Goal: Task Accomplishment & Management: Use online tool/utility

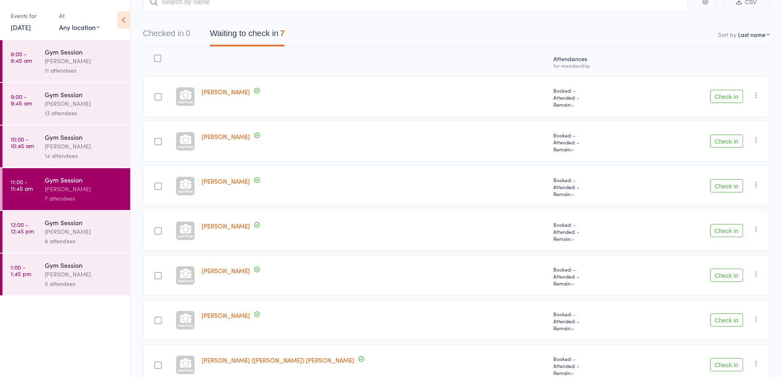
scroll to position [60, 0]
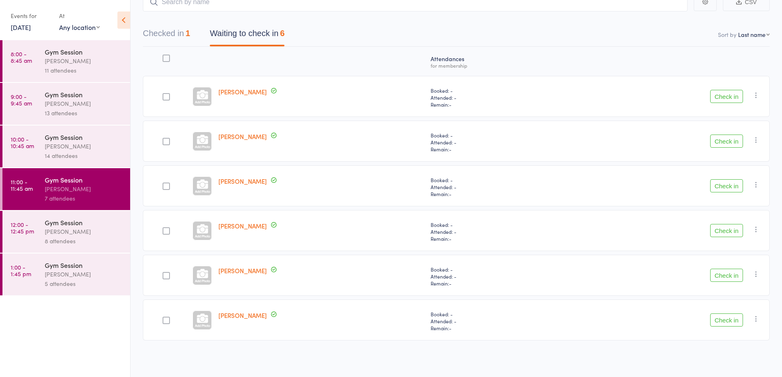
click at [724, 187] on button "Check in" at bounding box center [726, 185] width 33 height 13
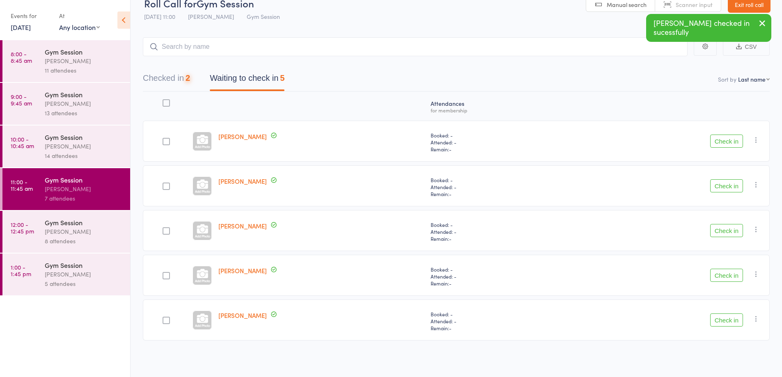
scroll to position [15, 0]
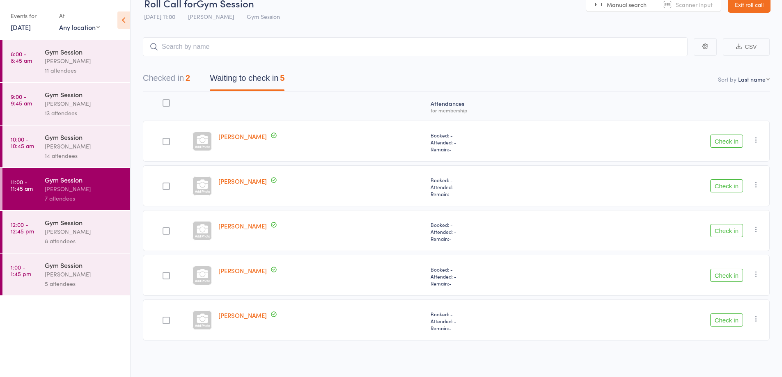
click at [206, 189] on div at bounding box center [201, 185] width 19 height 19
click at [730, 187] on button "Check in" at bounding box center [726, 185] width 33 height 13
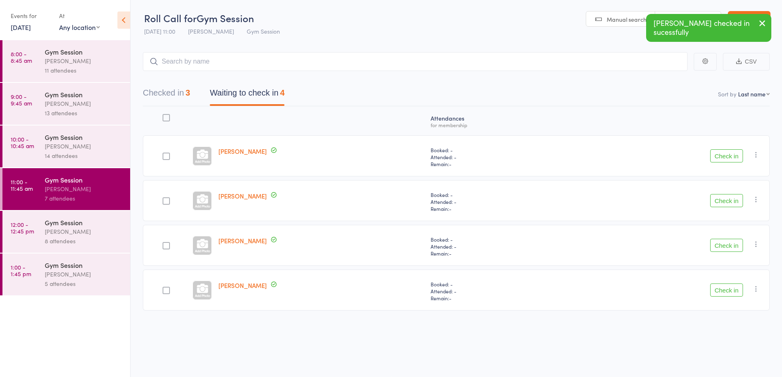
click at [721, 197] on button "Check in" at bounding box center [726, 200] width 33 height 13
click at [722, 199] on button "Check in" at bounding box center [726, 200] width 33 height 13
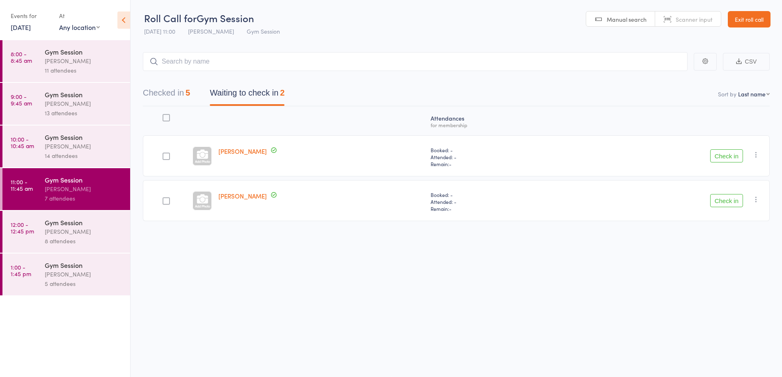
click at [732, 155] on button "Check in" at bounding box center [726, 155] width 33 height 13
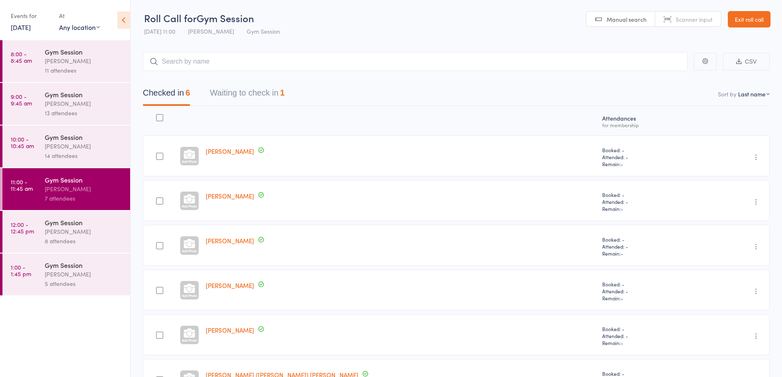
click at [77, 244] on div "8 attendees" at bounding box center [84, 240] width 78 height 9
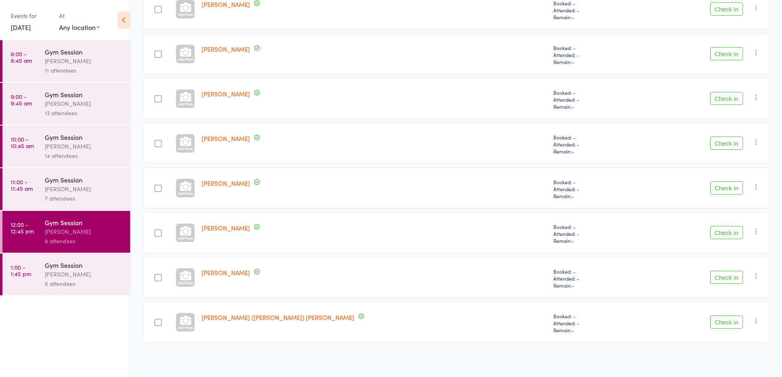
scroll to position [149, 0]
click at [730, 281] on button "Check in" at bounding box center [726, 275] width 33 height 13
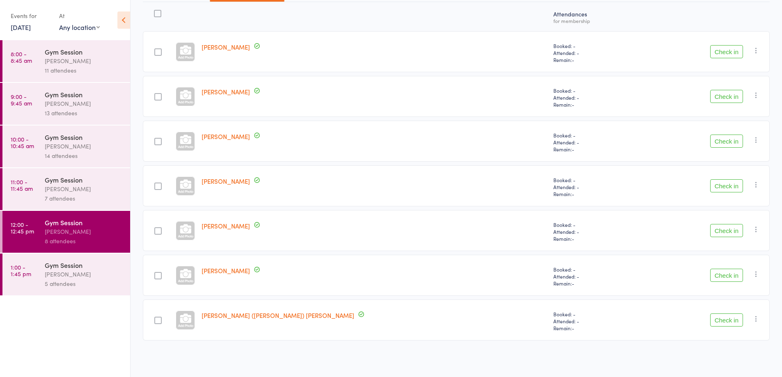
click at [162, 97] on div at bounding box center [157, 96] width 7 height 7
click at [156, 94] on input "checkbox" at bounding box center [156, 94] width 0 height 0
click at [725, 97] on button "Check in" at bounding box center [726, 96] width 33 height 13
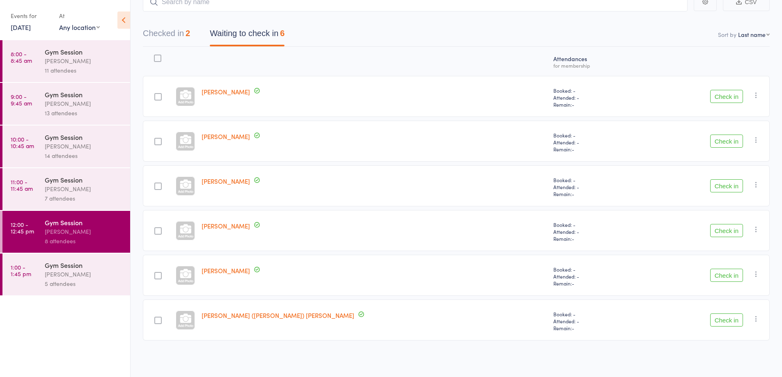
click at [725, 231] on button "Check in" at bounding box center [726, 230] width 33 height 13
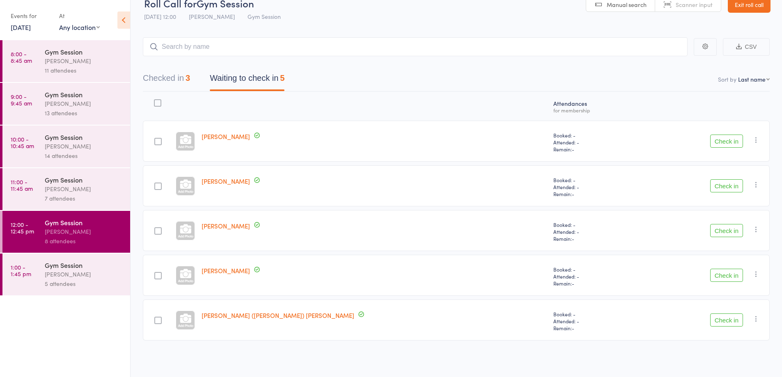
click at [734, 142] on button "Check in" at bounding box center [726, 141] width 33 height 13
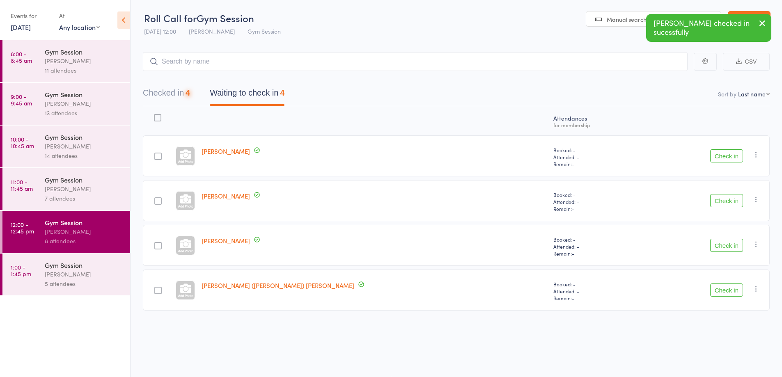
scroll to position [0, 0]
click at [726, 160] on button "Check in" at bounding box center [726, 155] width 33 height 13
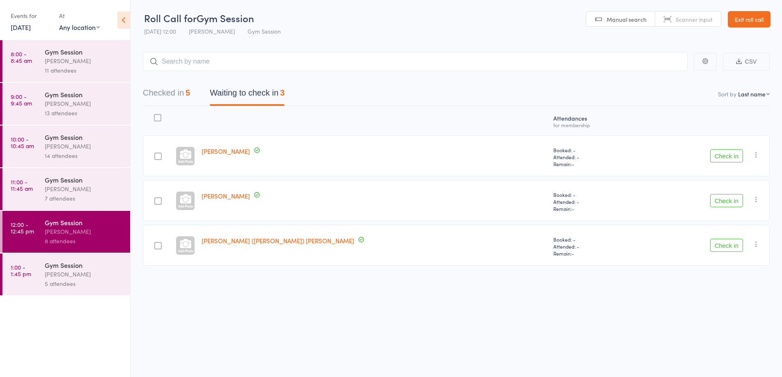
click at [730, 150] on button "Check in" at bounding box center [726, 155] width 33 height 13
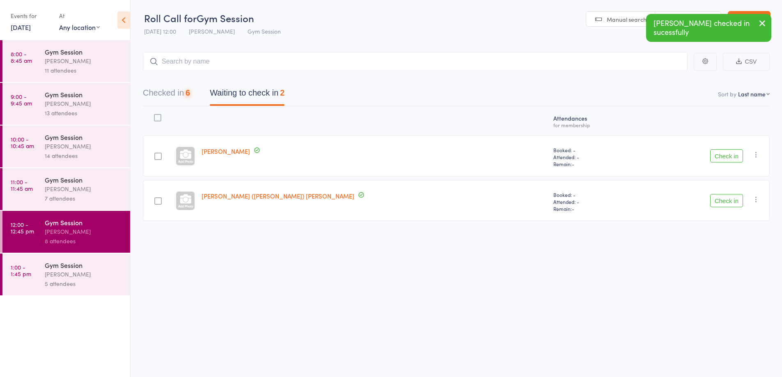
click at [725, 158] on button "Check in" at bounding box center [726, 155] width 33 height 13
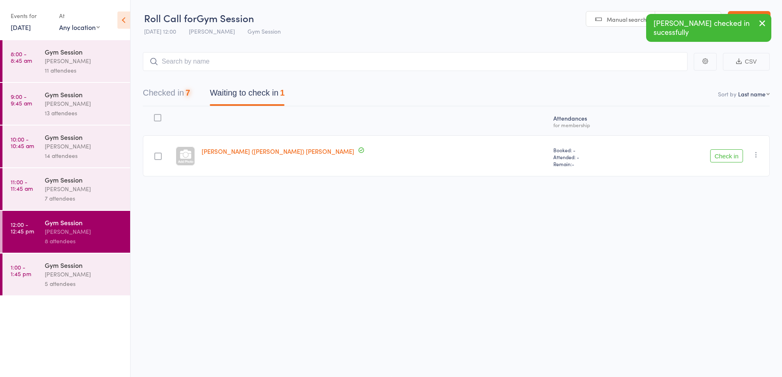
click at [730, 159] on button "Check in" at bounding box center [726, 155] width 33 height 13
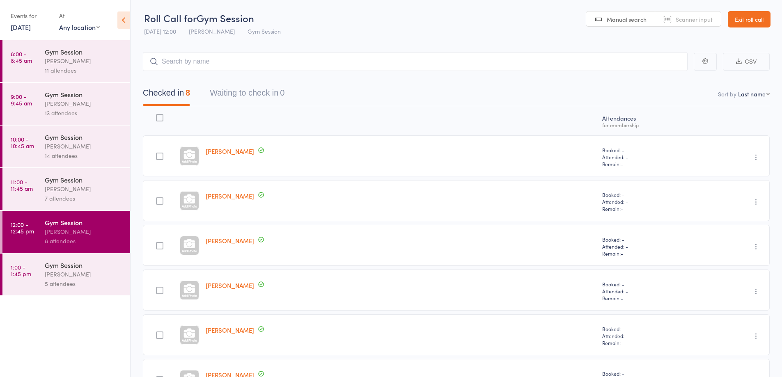
click at [101, 279] on div "5 attendees" at bounding box center [84, 283] width 78 height 9
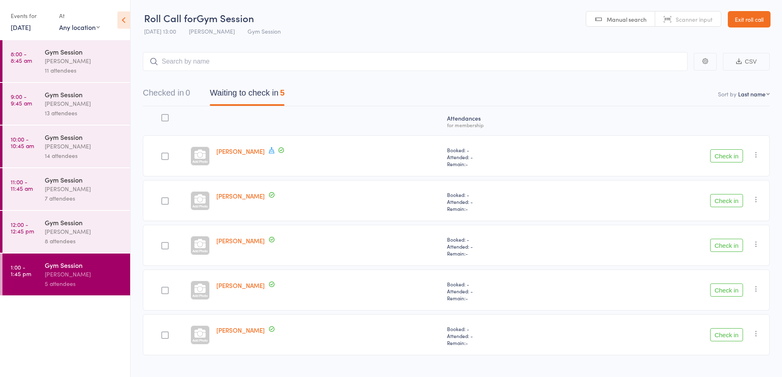
click at [268, 150] on icon at bounding box center [271, 149] width 7 height 7
click at [268, 152] on icon at bounding box center [271, 149] width 7 height 7
click at [344, 121] on div at bounding box center [328, 121] width 231 height 22
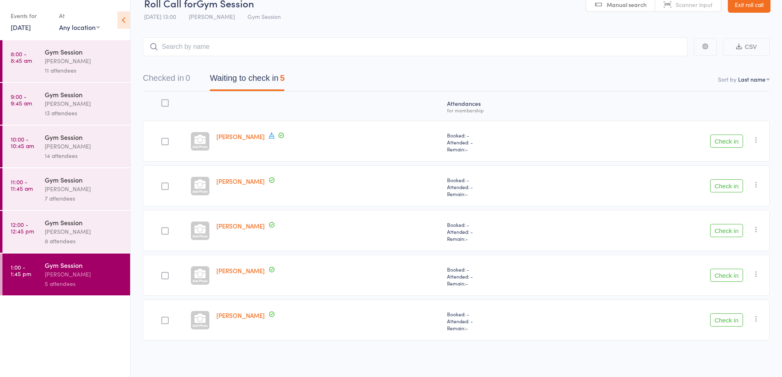
click at [53, 200] on div "7 attendees" at bounding box center [84, 198] width 78 height 9
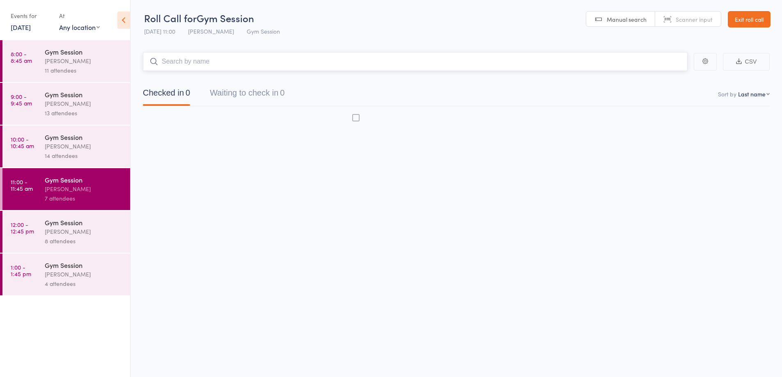
scroll to position [0, 0]
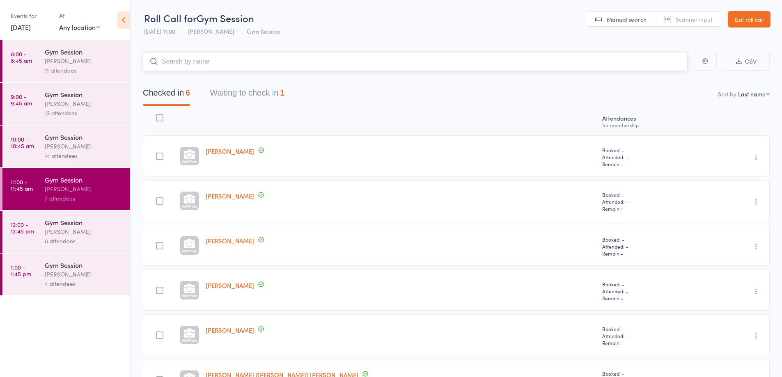
click at [261, 91] on button "Waiting to check in 1" at bounding box center [247, 95] width 75 height 22
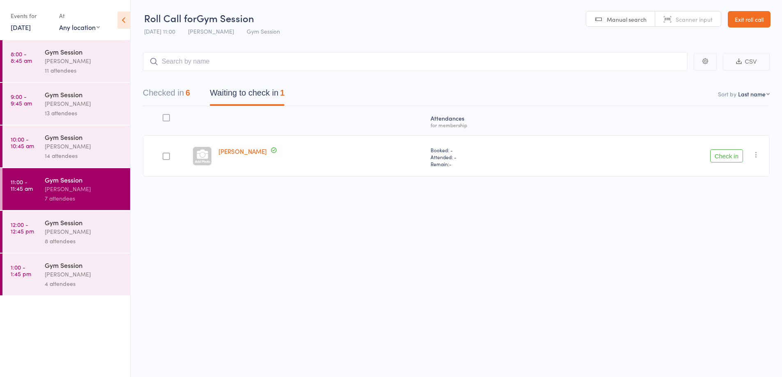
click at [756, 157] on icon "button" at bounding box center [756, 155] width 8 height 8
click at [716, 240] on li "Mark absent" at bounding box center [727, 236] width 68 height 11
click at [64, 285] on div "4 attendees" at bounding box center [84, 283] width 78 height 9
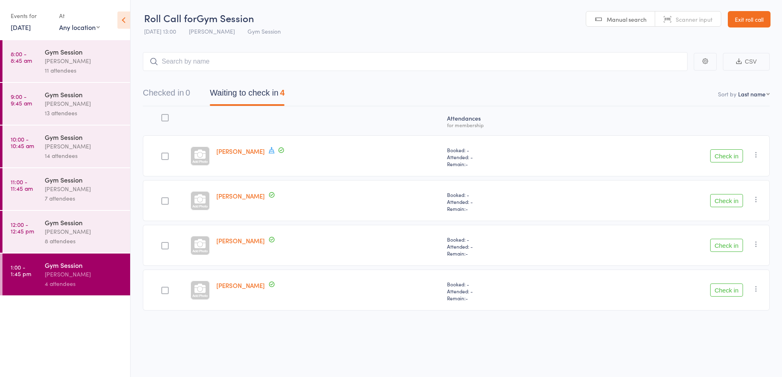
click at [722, 292] on button "Check in" at bounding box center [726, 290] width 33 height 13
